Goal: Navigation & Orientation: Understand site structure

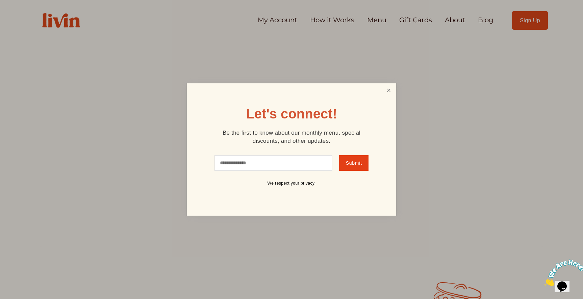
click at [387, 90] on link "Close" at bounding box center [388, 90] width 13 height 12
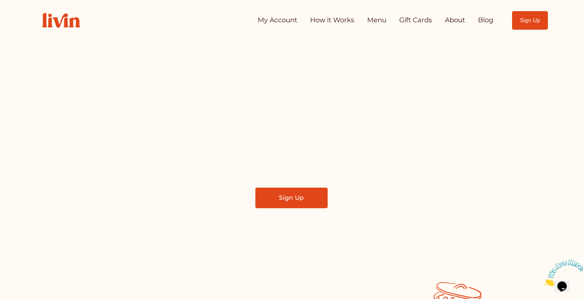
click at [458, 19] on link "About" at bounding box center [455, 21] width 20 height 14
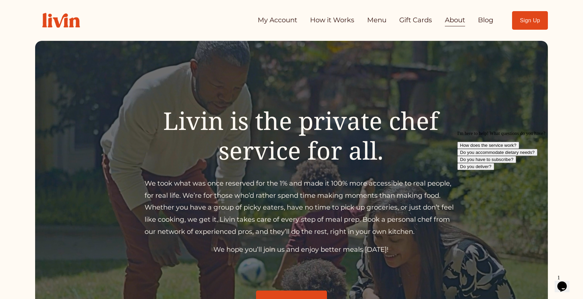
click at [451, 22] on link "About" at bounding box center [455, 21] width 20 height 14
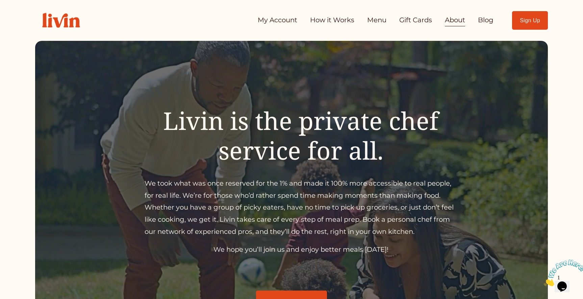
click at [272, 20] on link "My Account" at bounding box center [278, 21] width 40 height 14
click at [325, 20] on link "How it Works" at bounding box center [332, 21] width 44 height 14
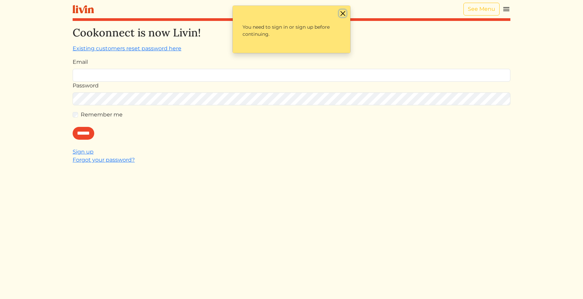
click at [343, 12] on button "Close" at bounding box center [342, 13] width 7 height 7
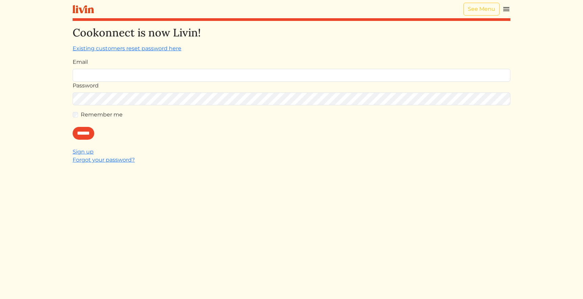
click at [506, 9] on img at bounding box center [506, 9] width 8 height 8
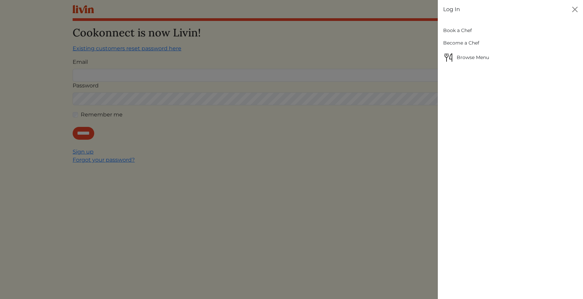
click at [460, 28] on link "Book a Chef" at bounding box center [510, 30] width 135 height 12
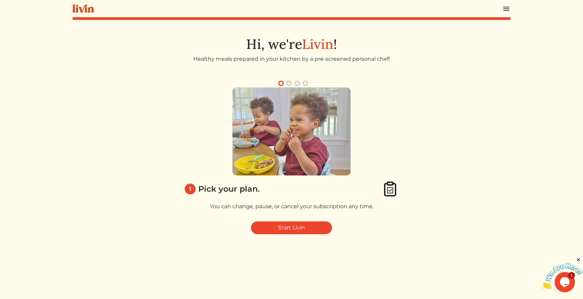
scroll to position [36, 0]
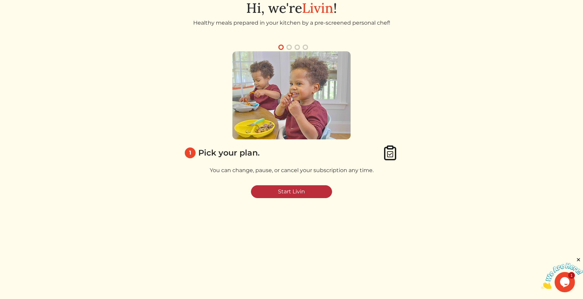
click at [287, 190] on link "Start Livin" at bounding box center [291, 191] width 81 height 13
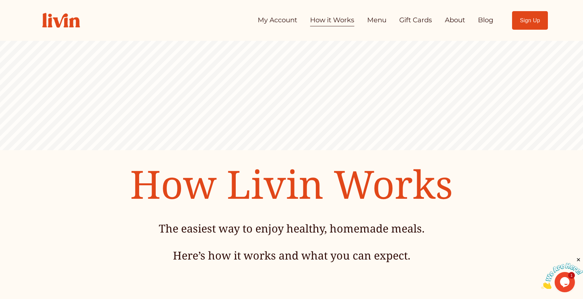
click at [373, 21] on link "Menu" at bounding box center [376, 21] width 19 height 14
click at [413, 21] on link "Gift Cards" at bounding box center [415, 21] width 33 height 14
click at [457, 20] on link "About" at bounding box center [455, 21] width 20 height 14
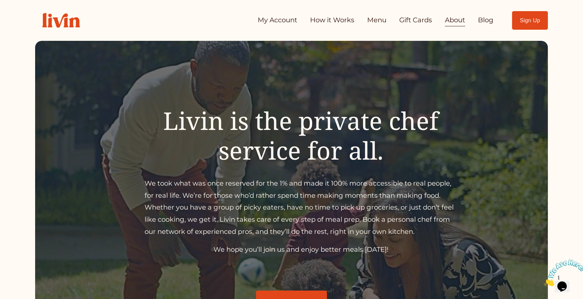
click at [484, 22] on link "Blog" at bounding box center [486, 21] width 16 height 14
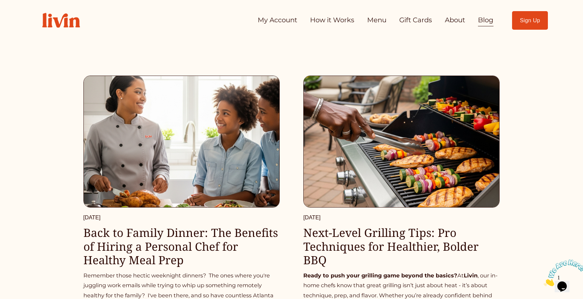
click at [320, 19] on link "How it Works" at bounding box center [332, 21] width 44 height 14
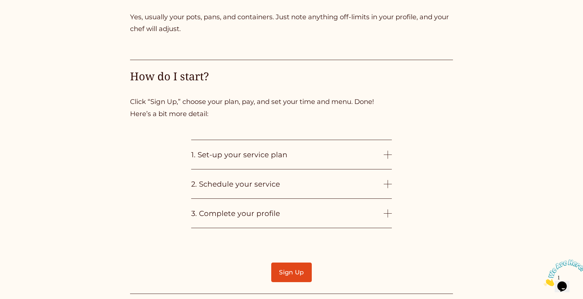
scroll to position [1639, 0]
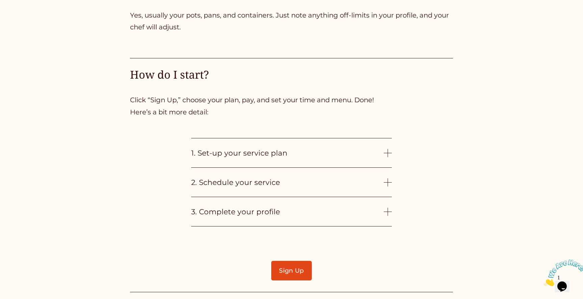
click at [389, 212] on div at bounding box center [388, 212] width 8 height 8
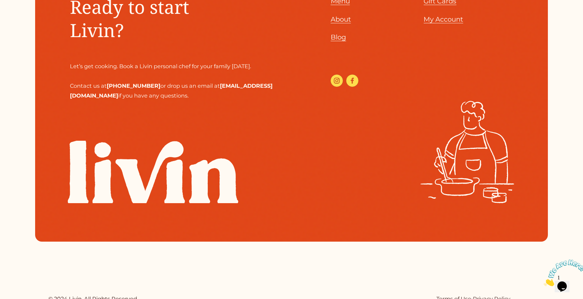
scroll to position [2453, 0]
